Goal: Task Accomplishment & Management: Manage account settings

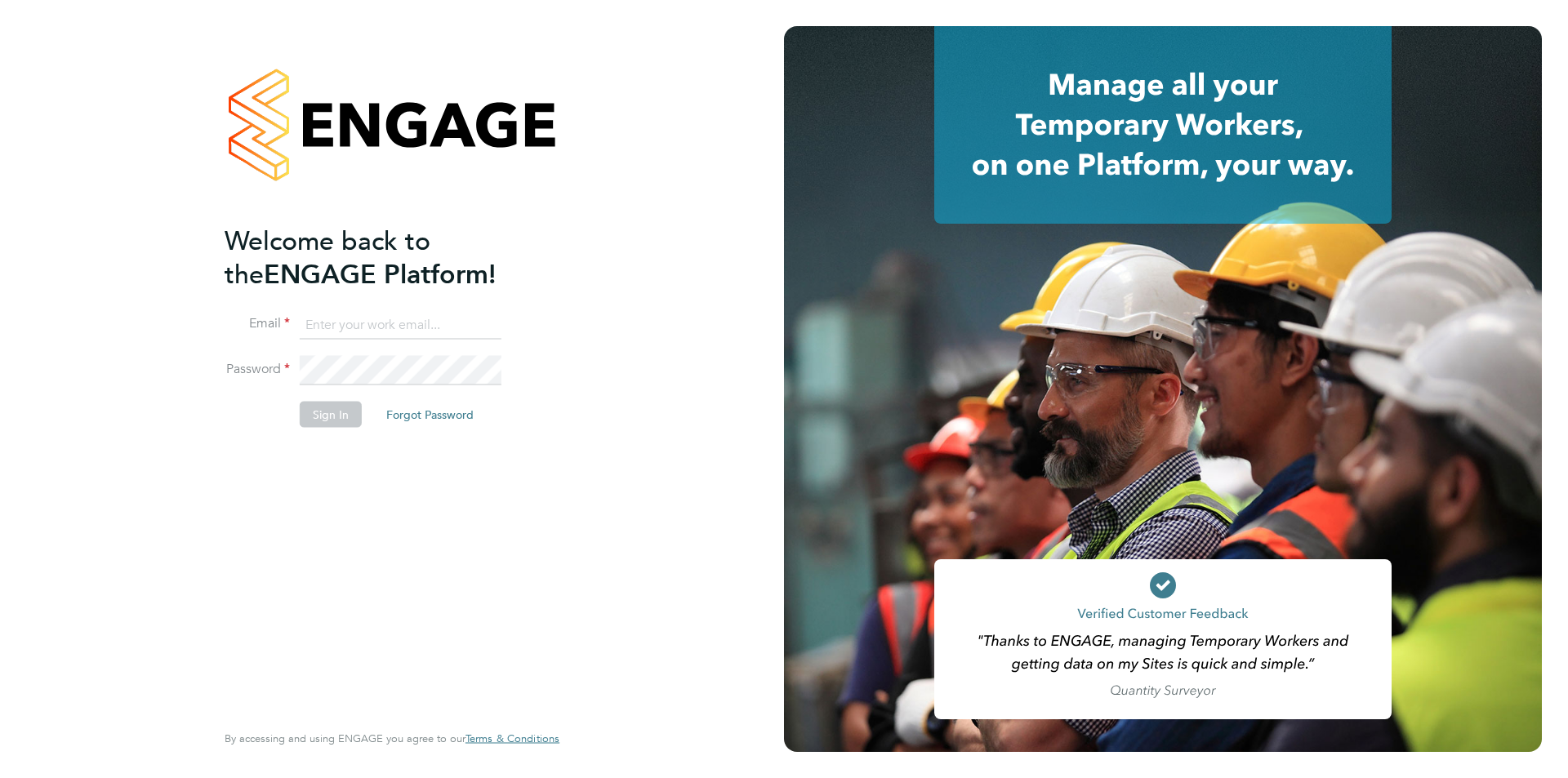
type input "[EMAIL_ADDRESS][PERSON_NAME][DOMAIN_NAME]"
click at [332, 414] on button "Sign In" at bounding box center [330, 414] width 62 height 26
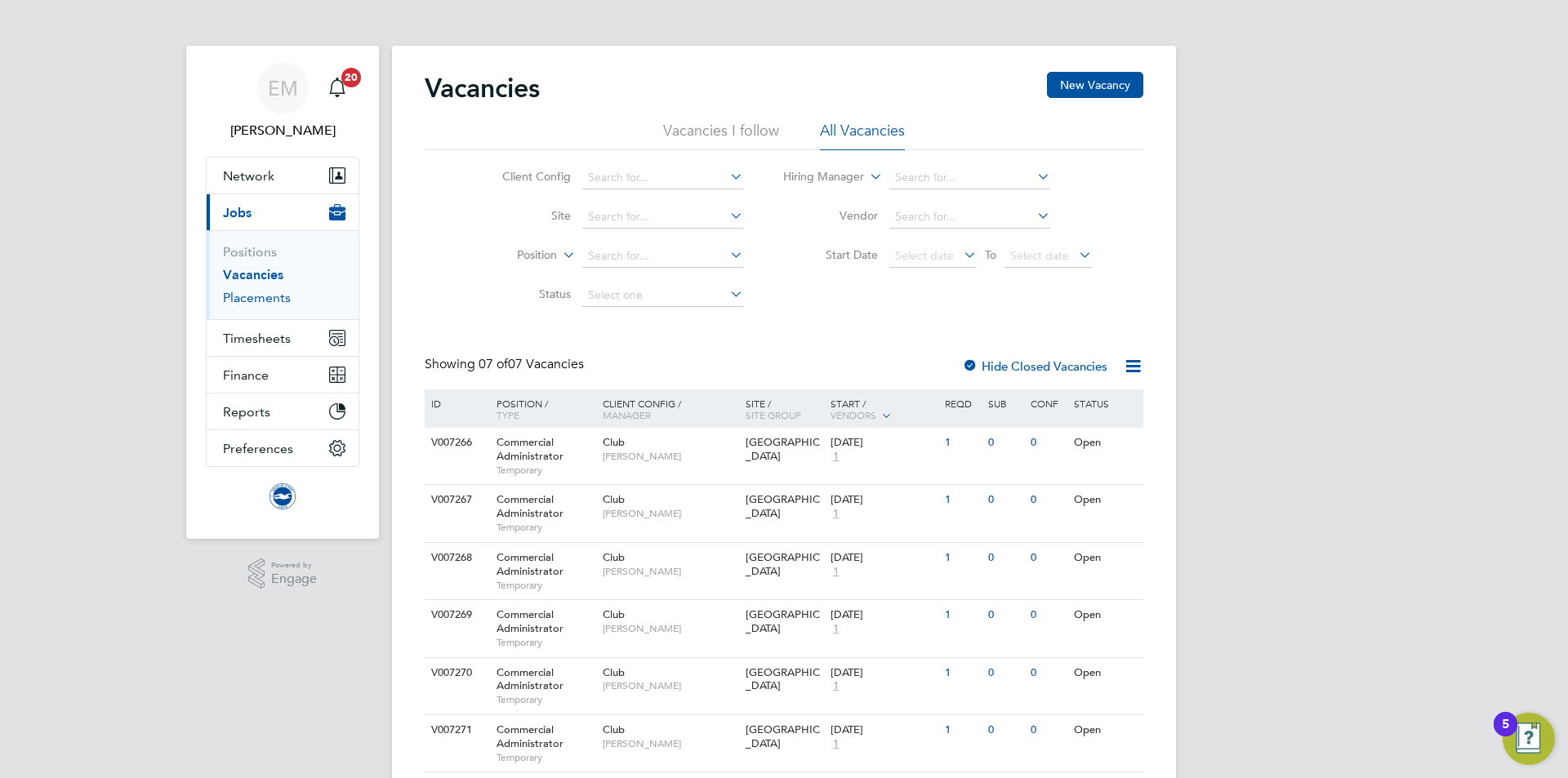
click at [248, 296] on link "Placements" at bounding box center [257, 298] width 68 height 16
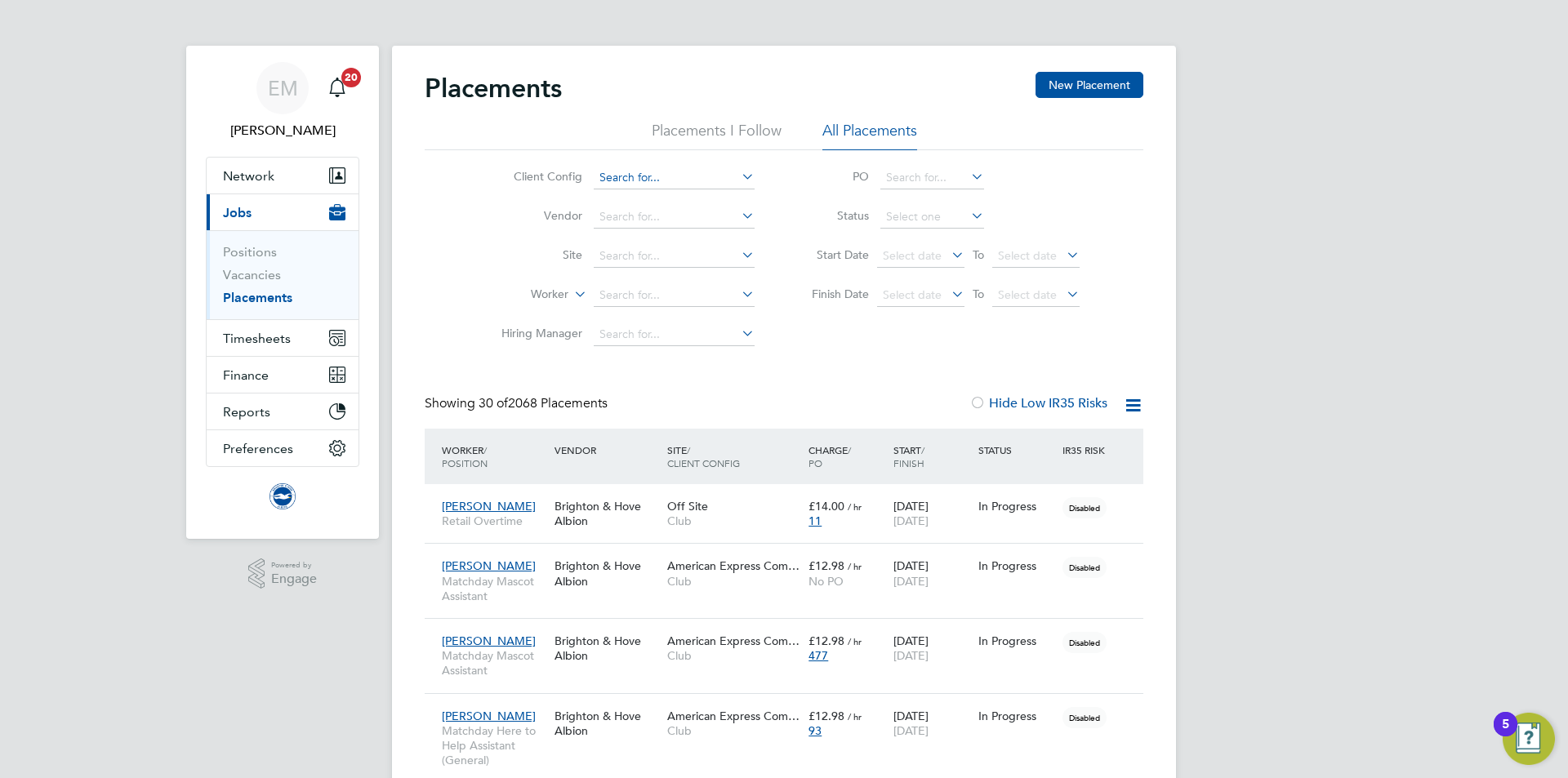
click at [661, 175] on input at bounding box center [674, 178] width 161 height 23
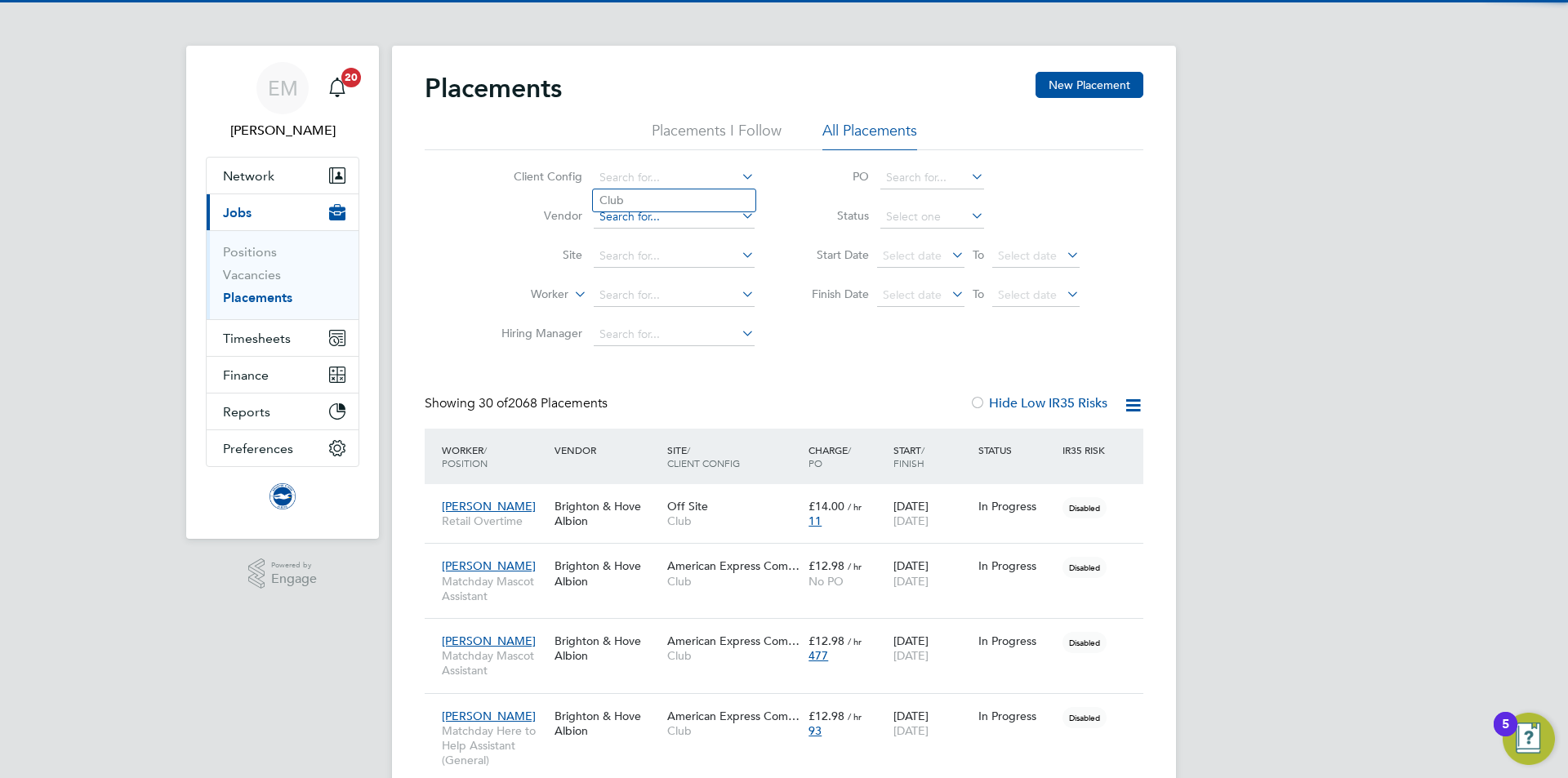
click at [645, 214] on input at bounding box center [674, 217] width 161 height 23
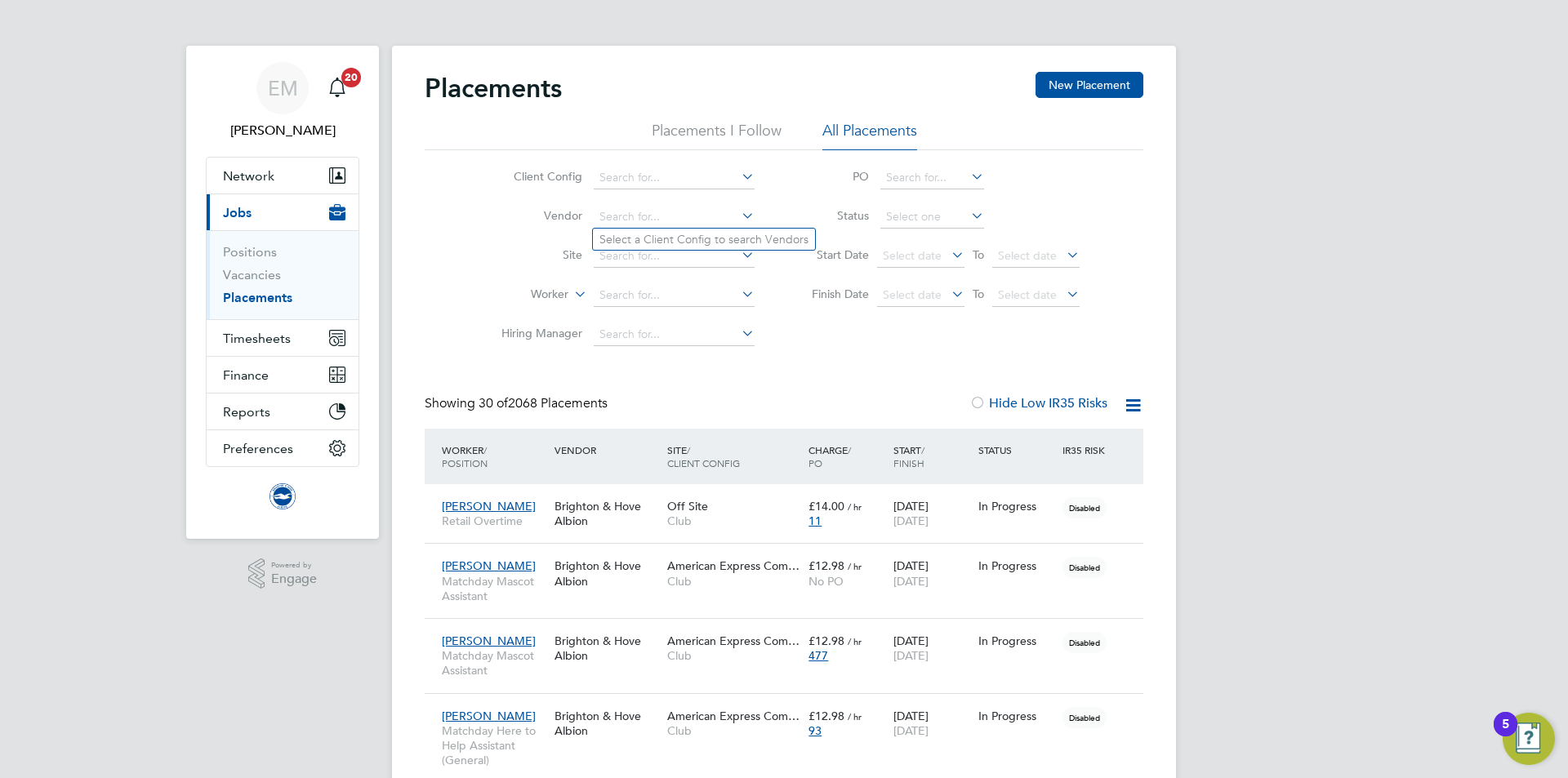
click at [858, 445] on div "Charge / PO" at bounding box center [847, 456] width 85 height 43
click at [924, 215] on input at bounding box center [932, 217] width 103 height 23
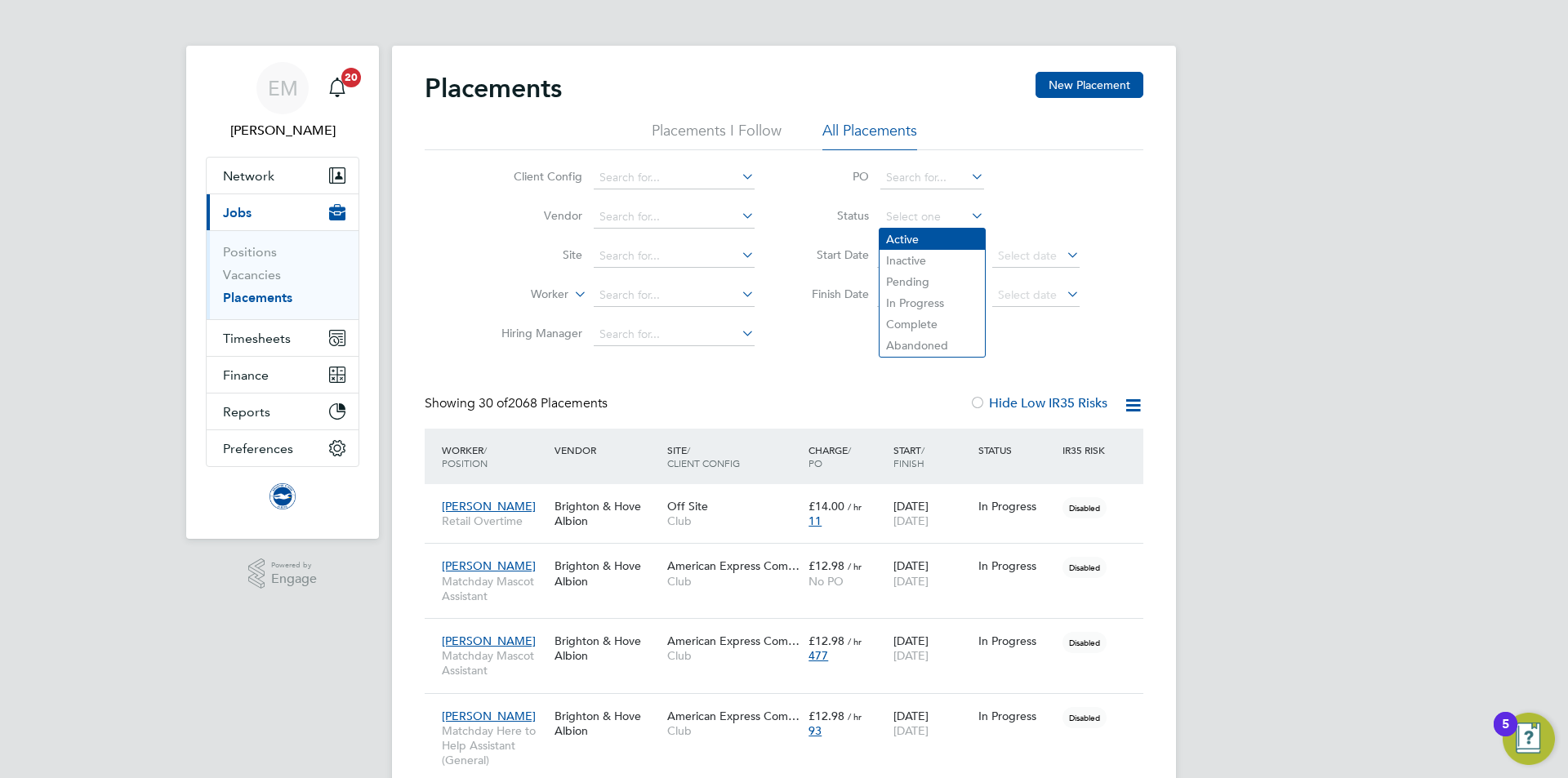
click at [896, 237] on li "Active" at bounding box center [932, 239] width 105 height 21
type input "Active"
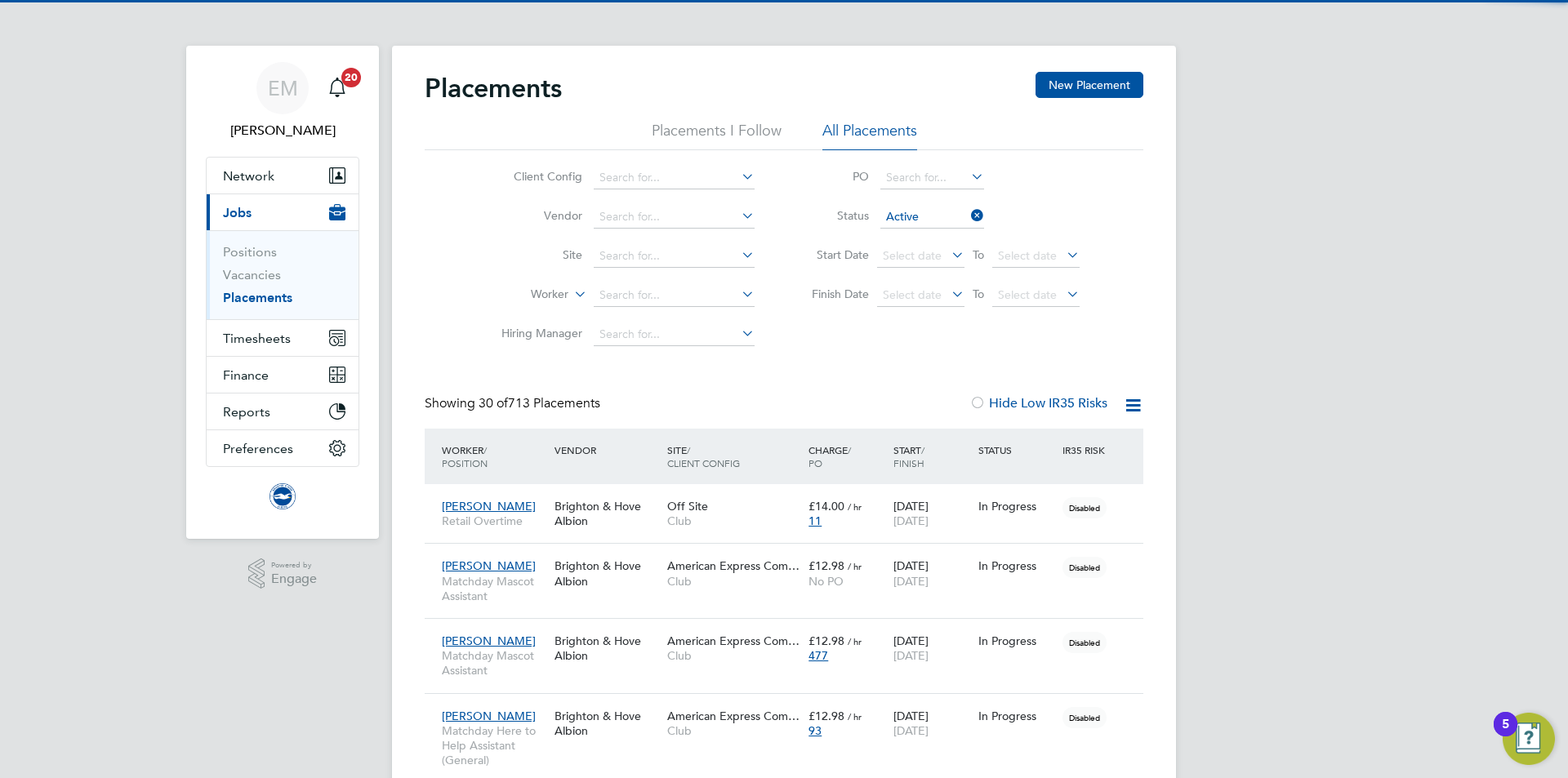
click at [1127, 408] on icon at bounding box center [1134, 405] width 21 height 21
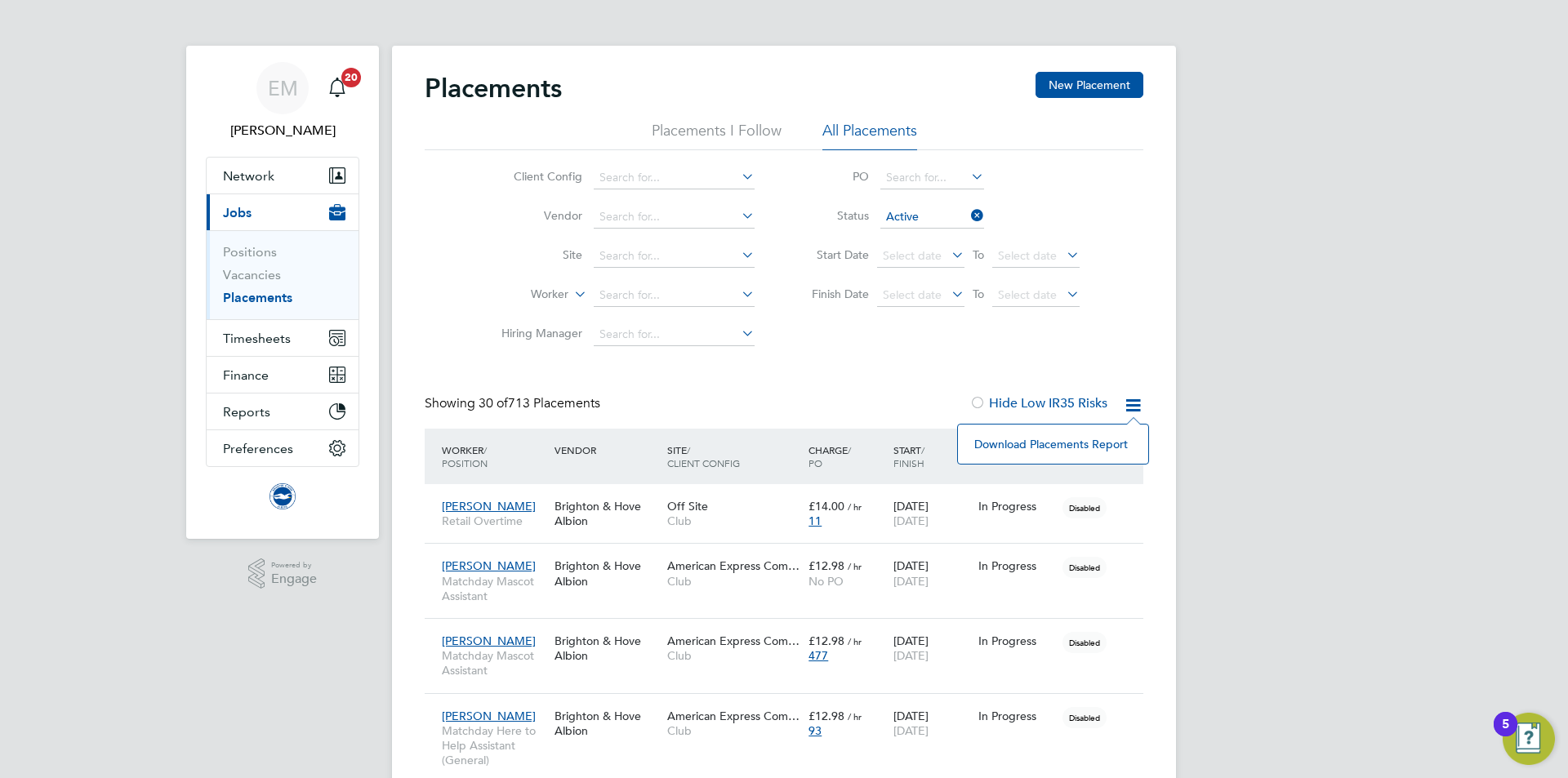
click at [1034, 446] on li "Download Placements Report" at bounding box center [1053, 444] width 174 height 23
click at [606, 298] on input at bounding box center [674, 295] width 161 height 23
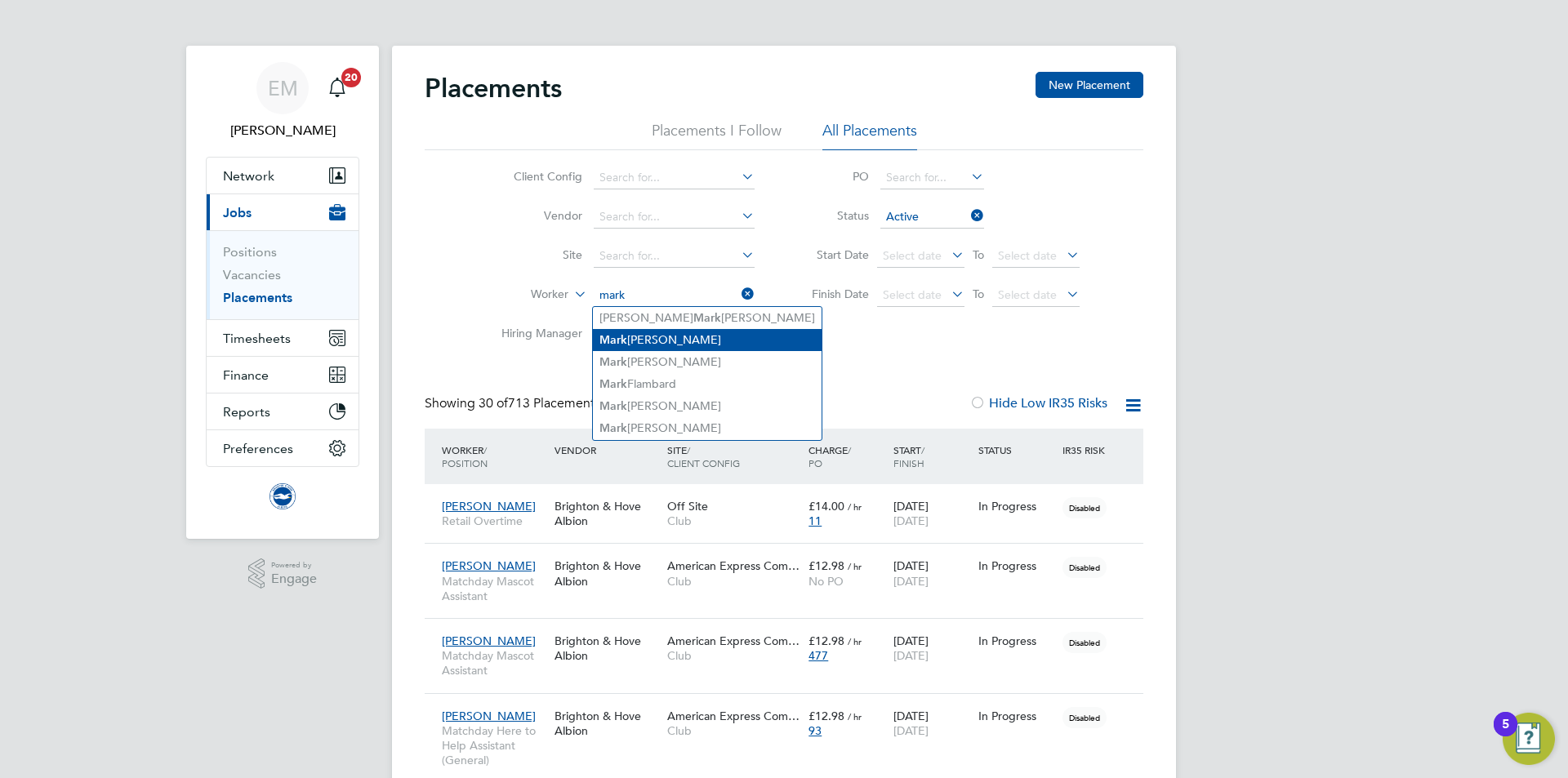
click at [653, 338] on li "Mark Evans" at bounding box center [707, 340] width 228 height 22
type input "Mark Evans"
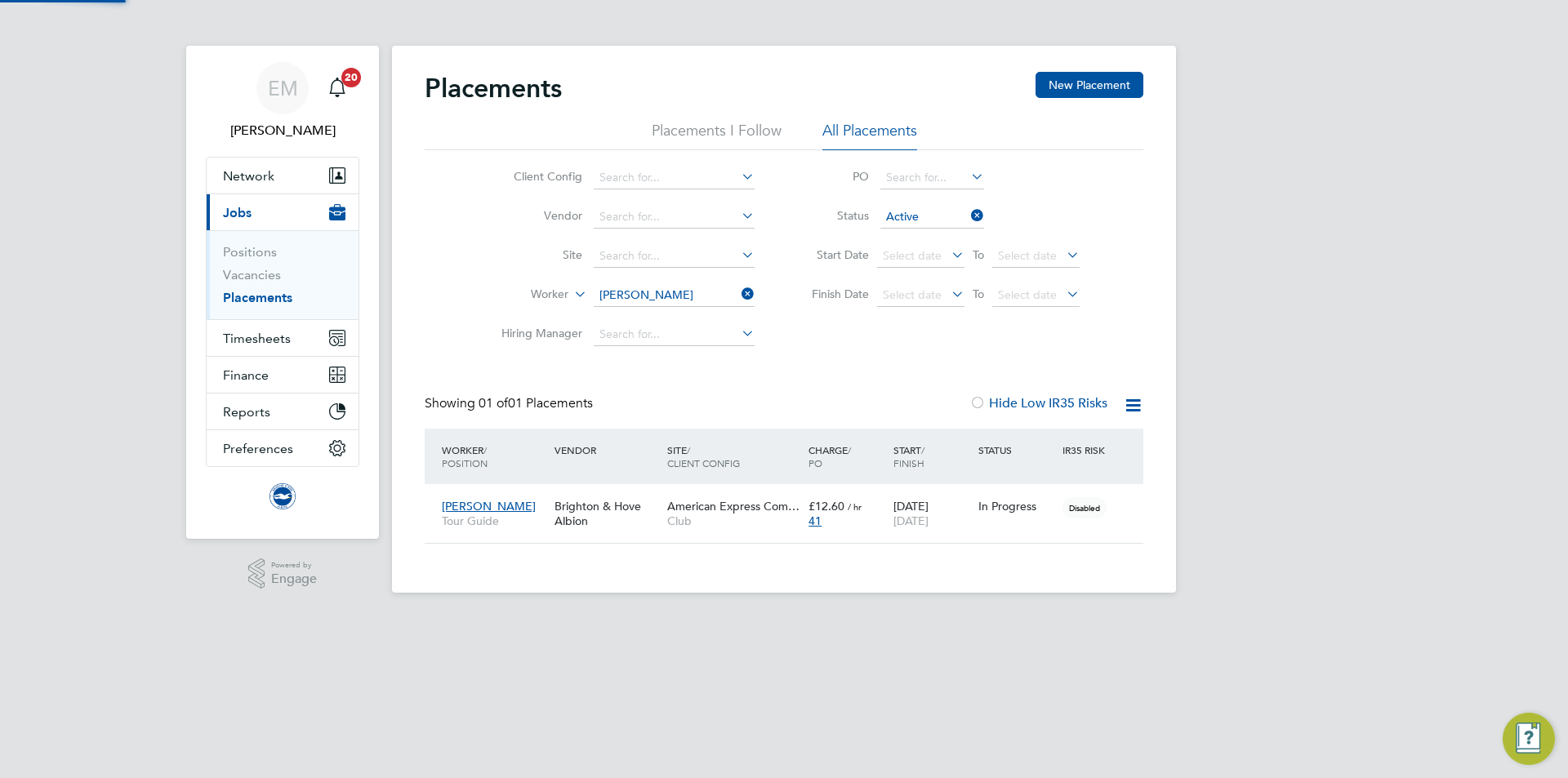
scroll to position [16, 76]
click at [989, 524] on div "Mark Evans Tour Guide Brighton & Hove Albion American Express Com… Club £12.60 …" at bounding box center [784, 514] width 718 height 59
click at [510, 524] on span "Tour Guide" at bounding box center [494, 520] width 104 height 15
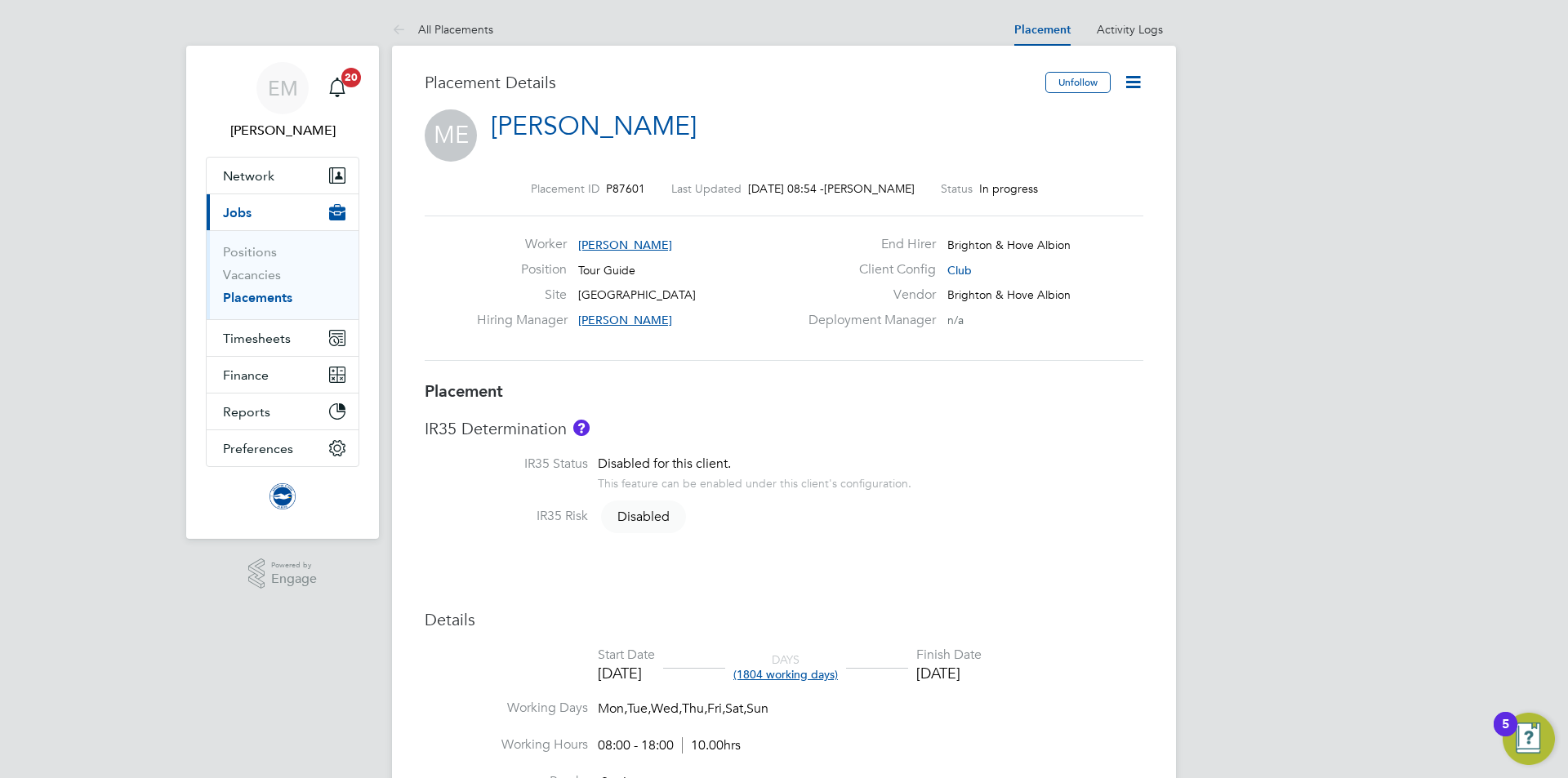
click at [1141, 91] on icon at bounding box center [1134, 82] width 21 height 21
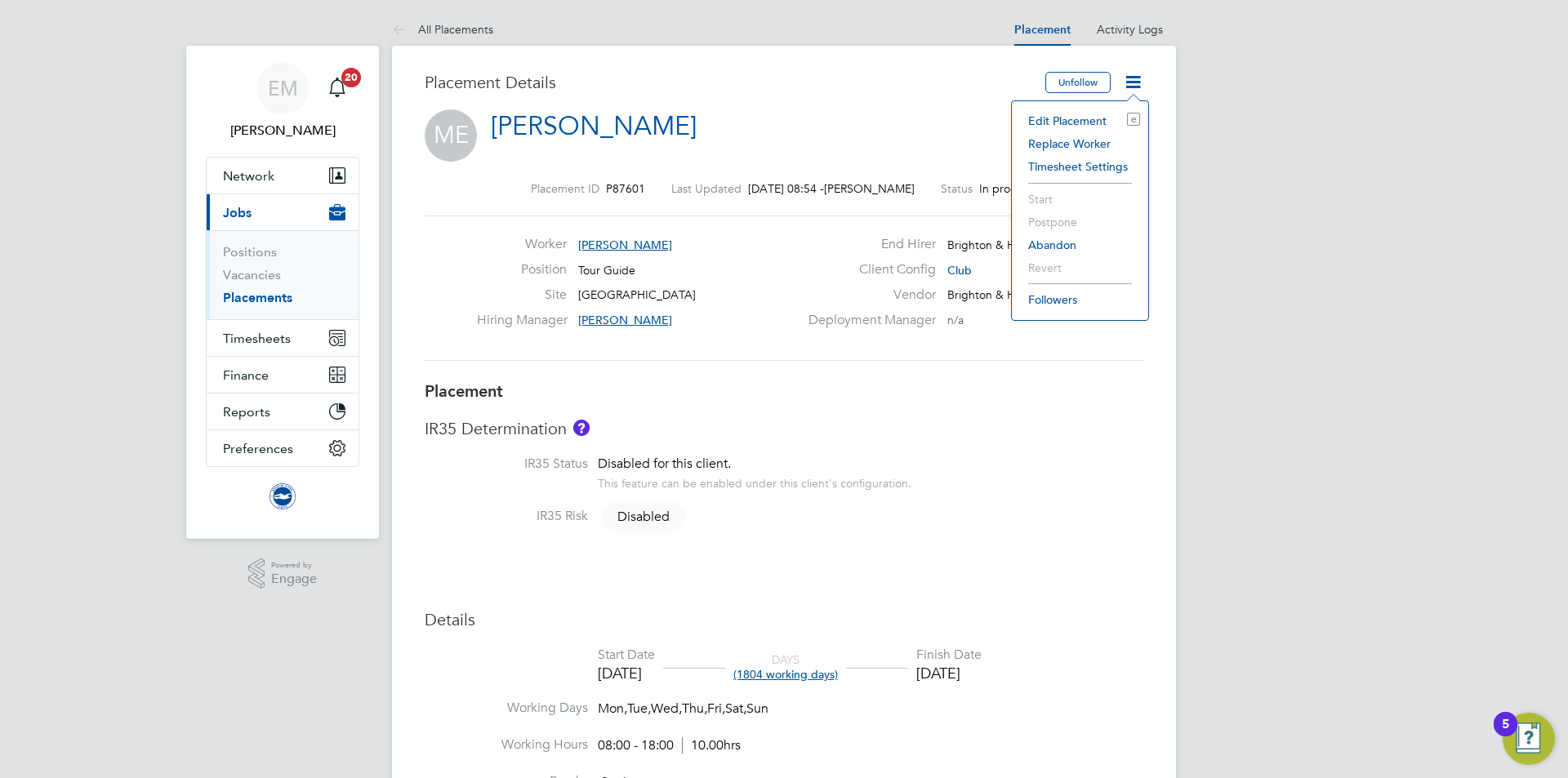
click at [1030, 119] on li "Edit Placement e" at bounding box center [1080, 121] width 120 height 23
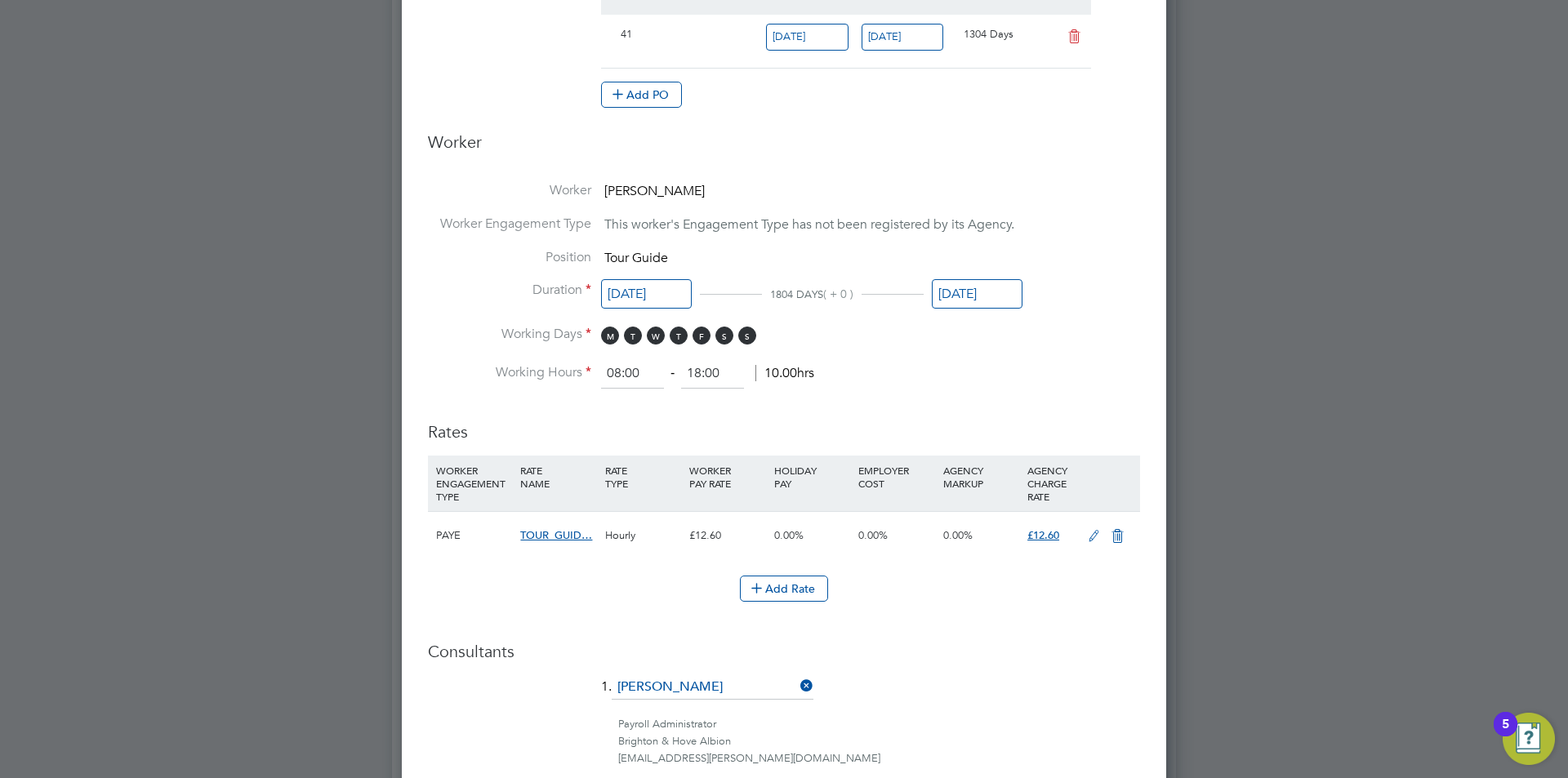
click at [965, 295] on input "[DATE]" at bounding box center [977, 294] width 90 height 30
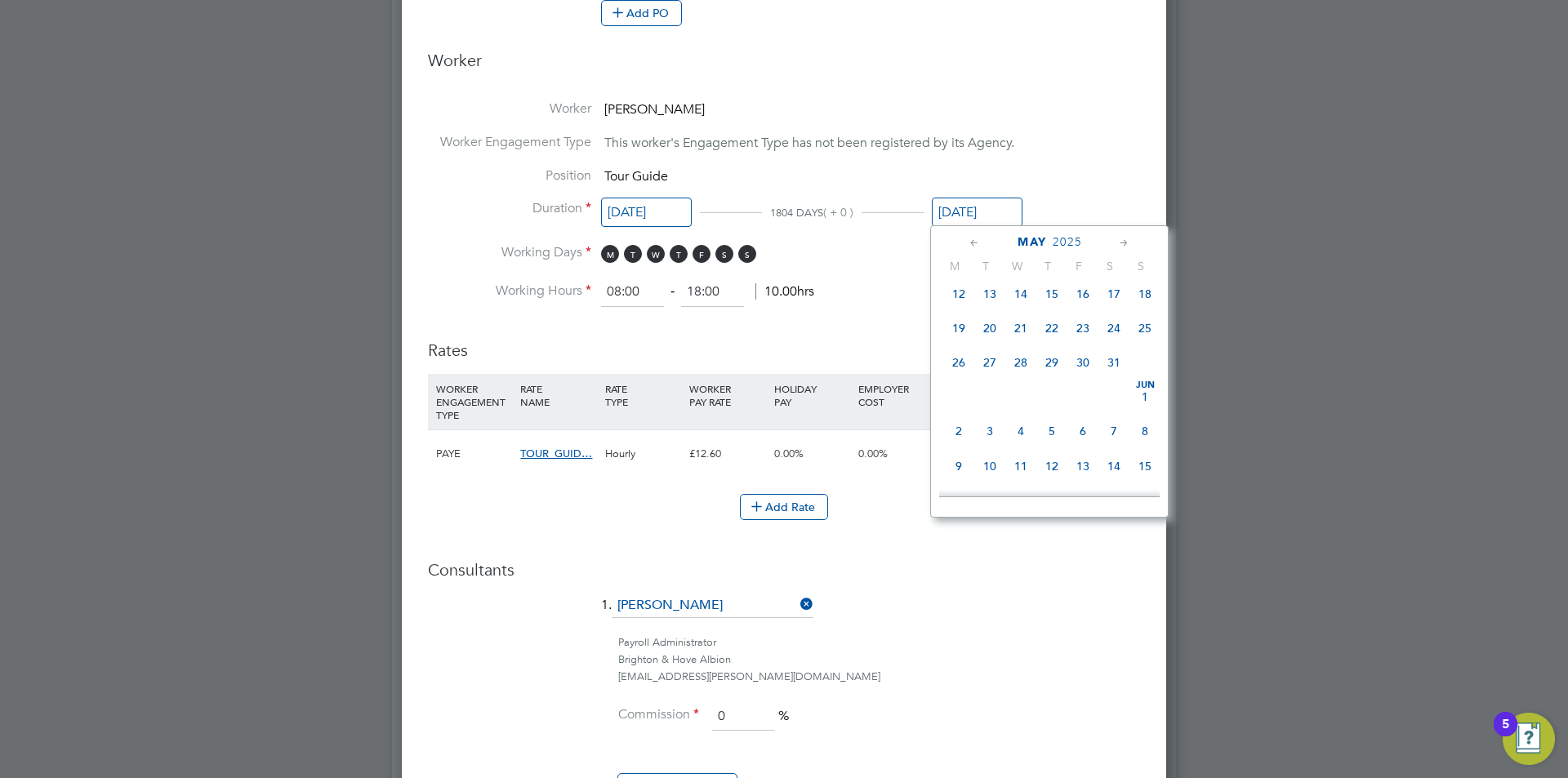
click at [1116, 372] on span "31" at bounding box center [1115, 363] width 31 height 31
type input "31 May 2025"
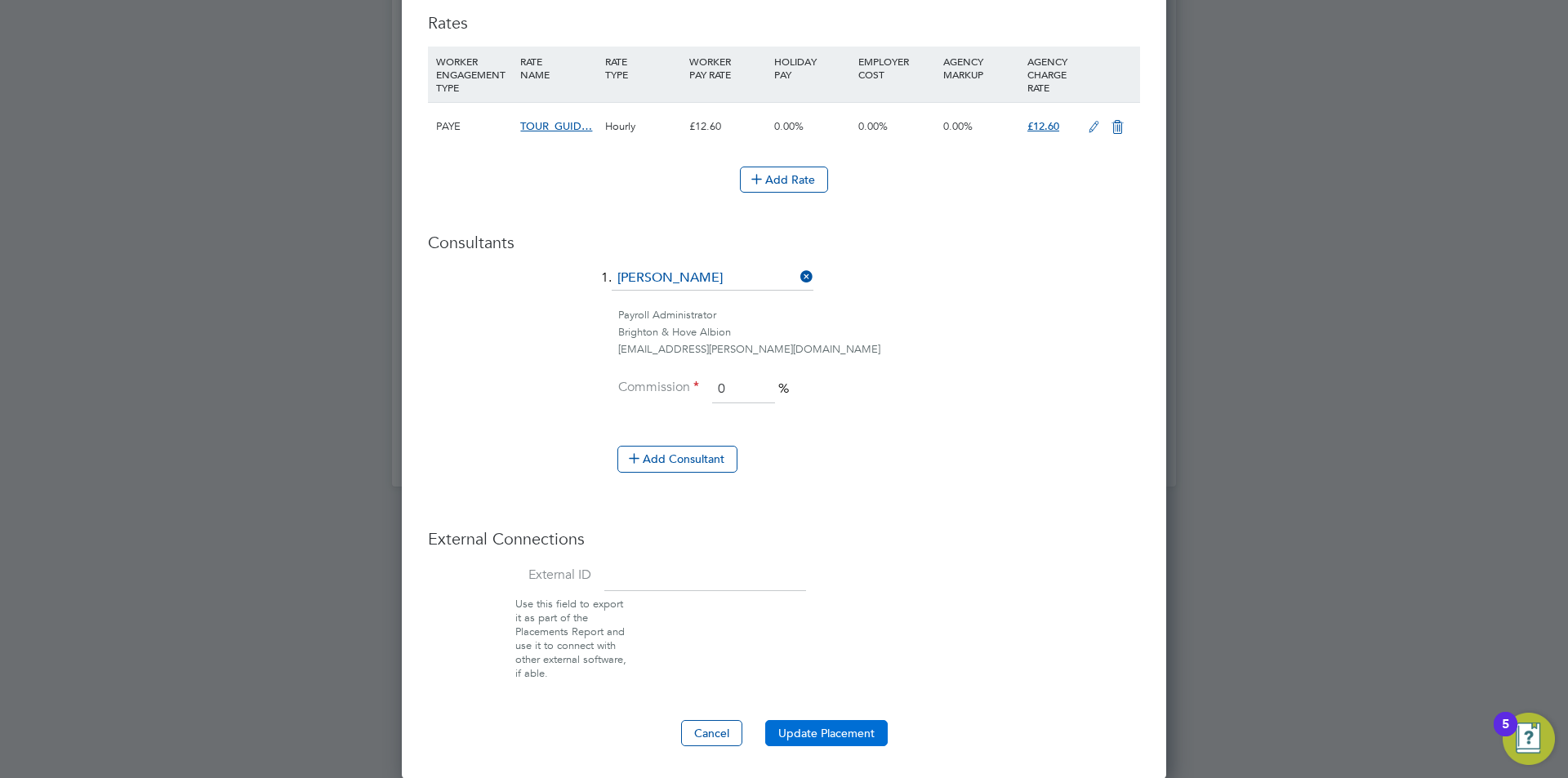
click at [821, 721] on button "Update Placement" at bounding box center [826, 733] width 122 height 26
